Goal: Task Accomplishment & Management: Complete application form

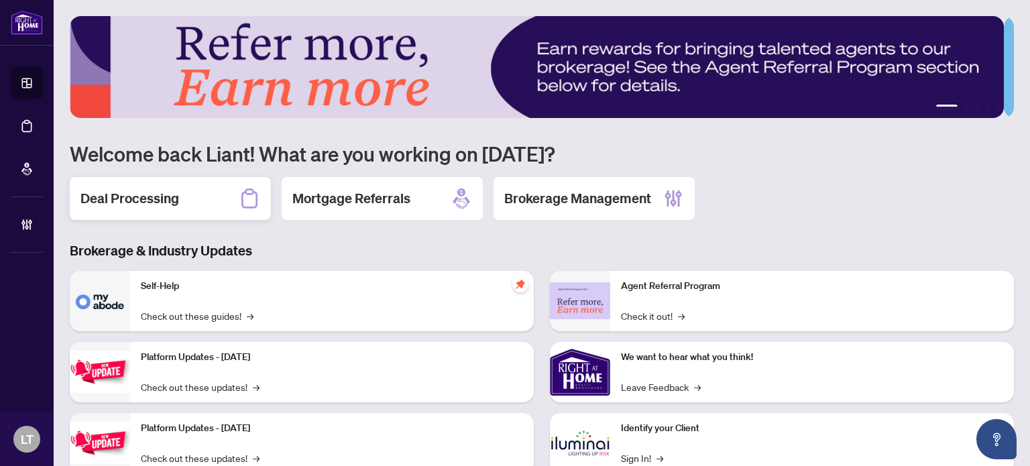
click at [170, 204] on h2 "Deal Processing" at bounding box center [129, 198] width 99 height 19
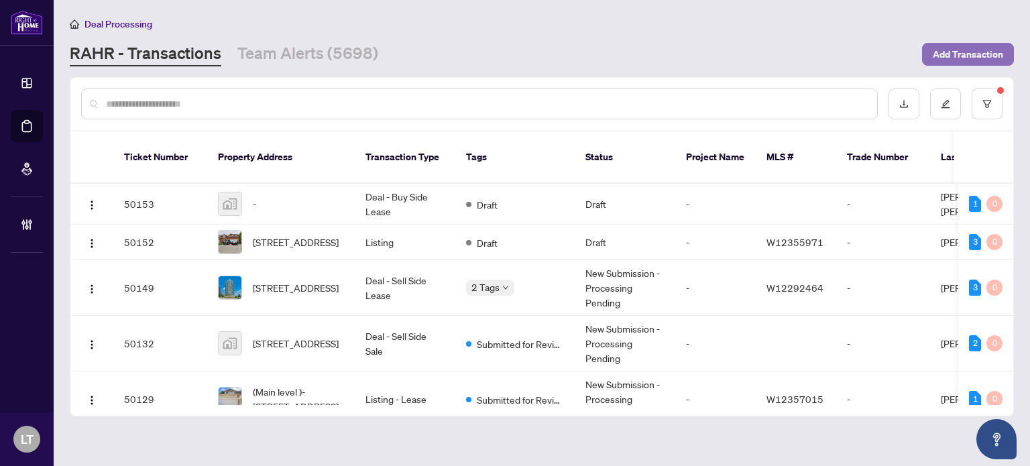
click at [970, 55] on span "Add Transaction" at bounding box center [968, 54] width 70 height 21
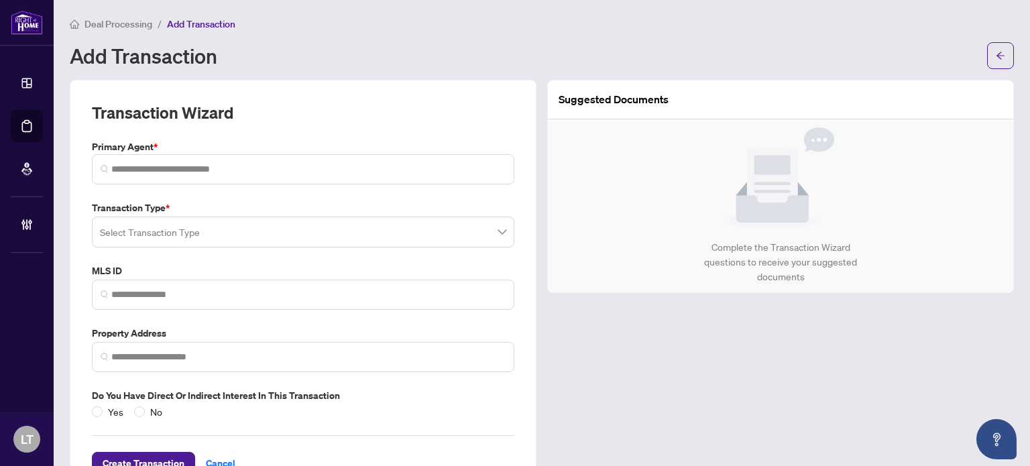
click at [211, 242] on input "search" at bounding box center [297, 234] width 394 height 30
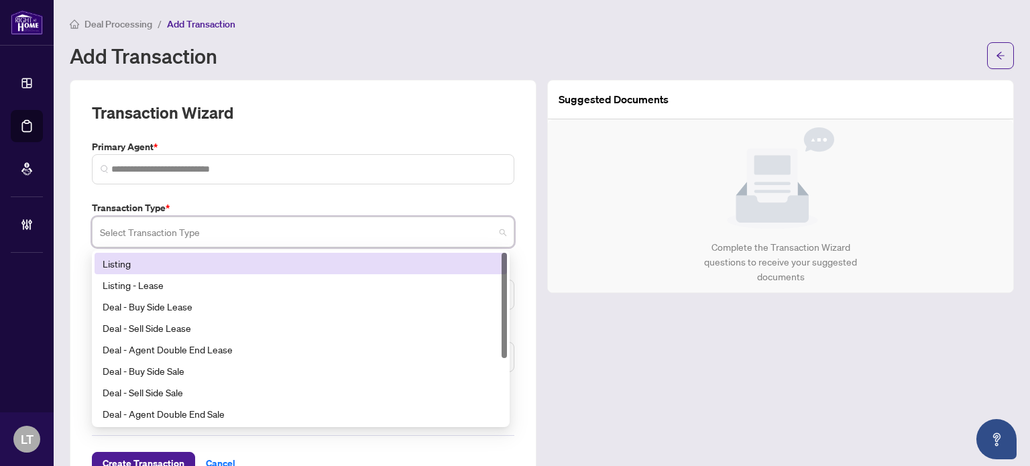
scroll to position [44, 0]
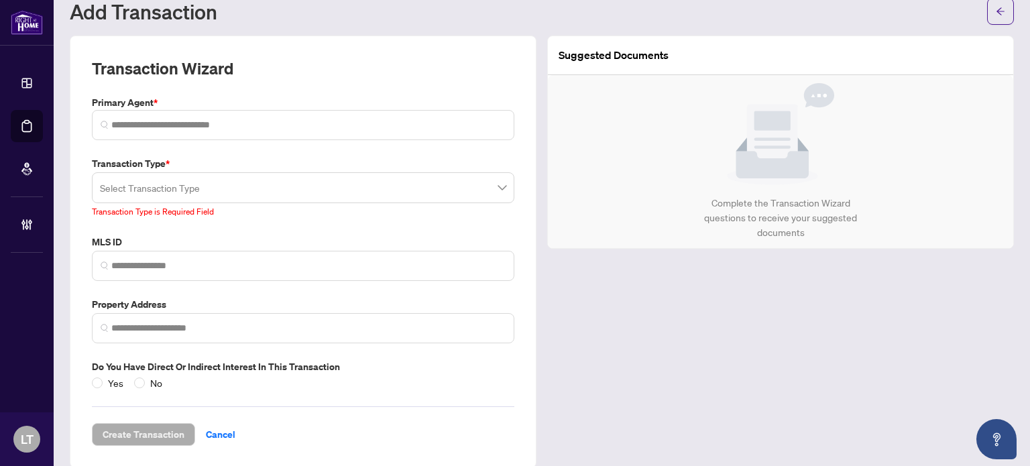
click at [72, 221] on div "Transaction Wizard Primary Agent * Transaction Type * Select Transaction Type 1…" at bounding box center [303, 252] width 467 height 433
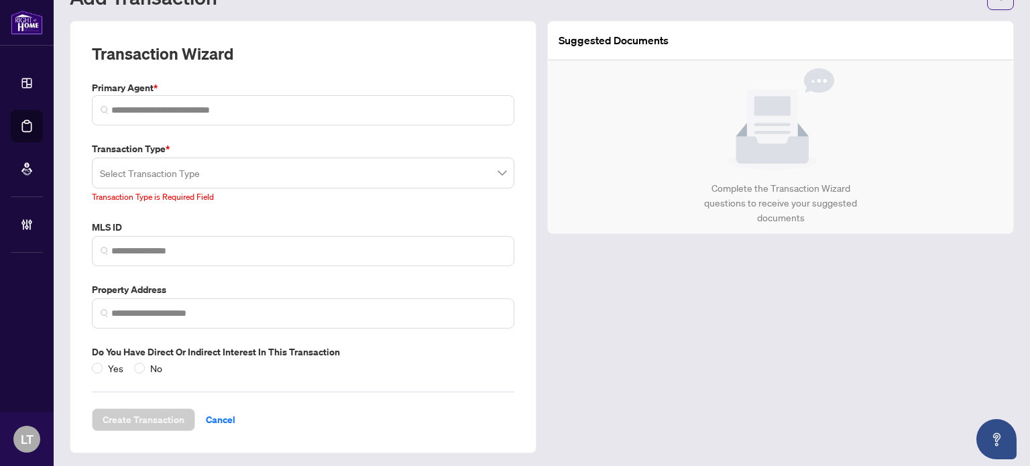
scroll to position [0, 0]
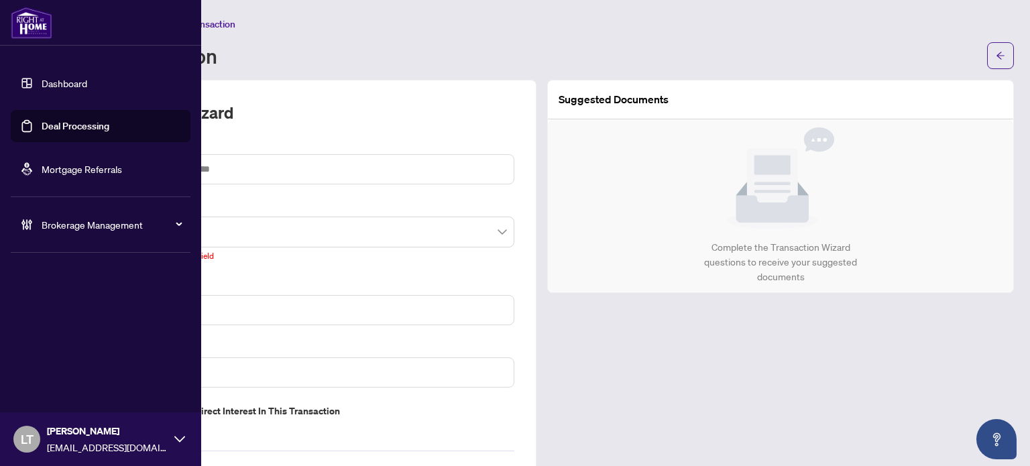
click at [54, 88] on link "Dashboard" at bounding box center [65, 83] width 46 height 12
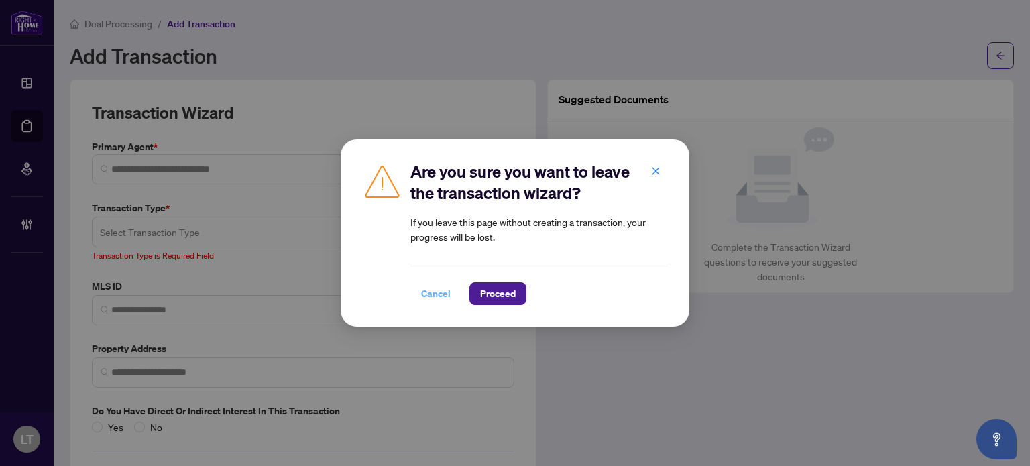
click at [422, 297] on span "Cancel" at bounding box center [436, 293] width 30 height 21
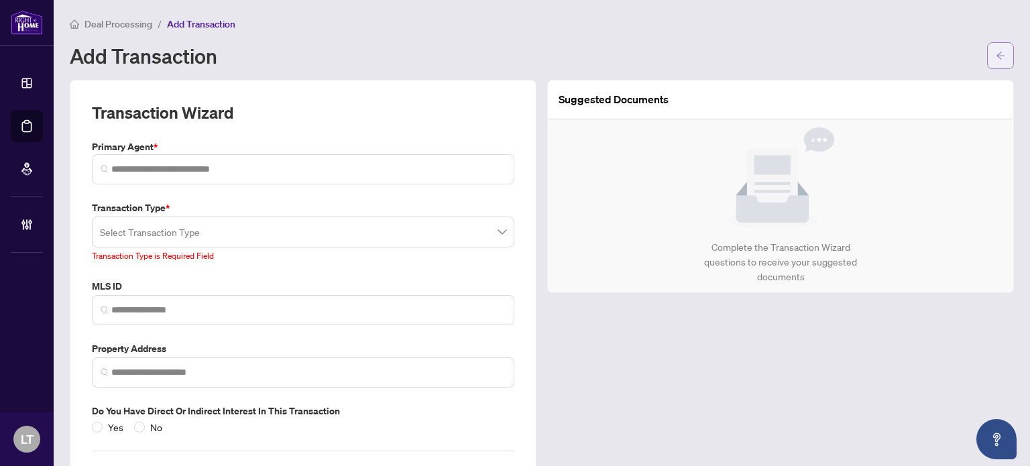
click at [995, 64] on button "button" at bounding box center [1000, 55] width 27 height 27
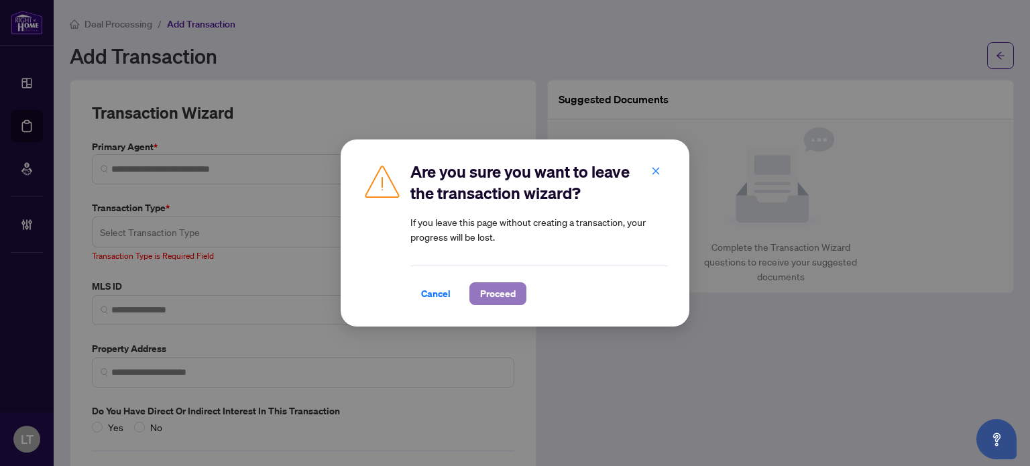
click at [488, 302] on span "Proceed" at bounding box center [498, 293] width 36 height 21
